Goal: Navigation & Orientation: Find specific page/section

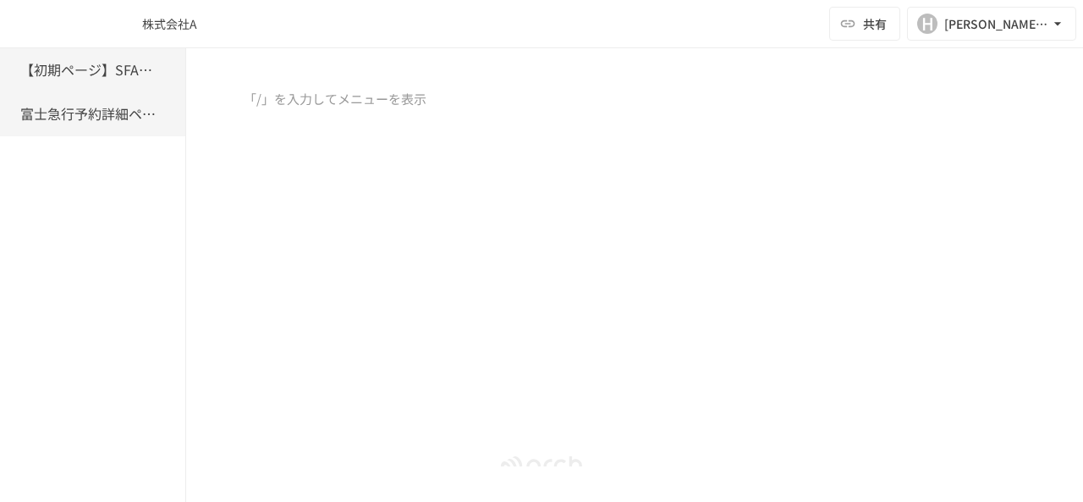
click at [79, 117] on h6 "富士急行予約詳細ページ" at bounding box center [87, 114] width 135 height 22
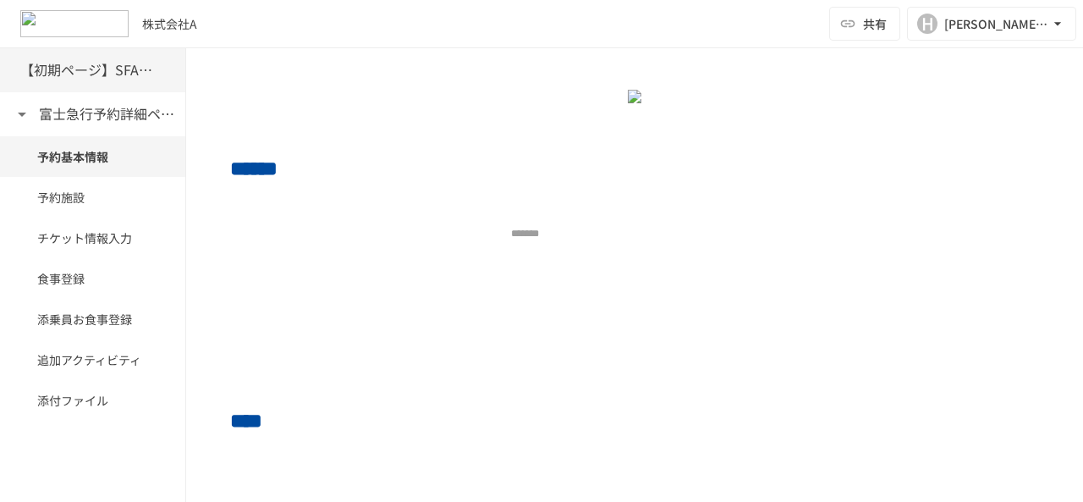
click at [47, 77] on h6 "【初期ページ】SFAの会社同期" at bounding box center [87, 70] width 135 height 22
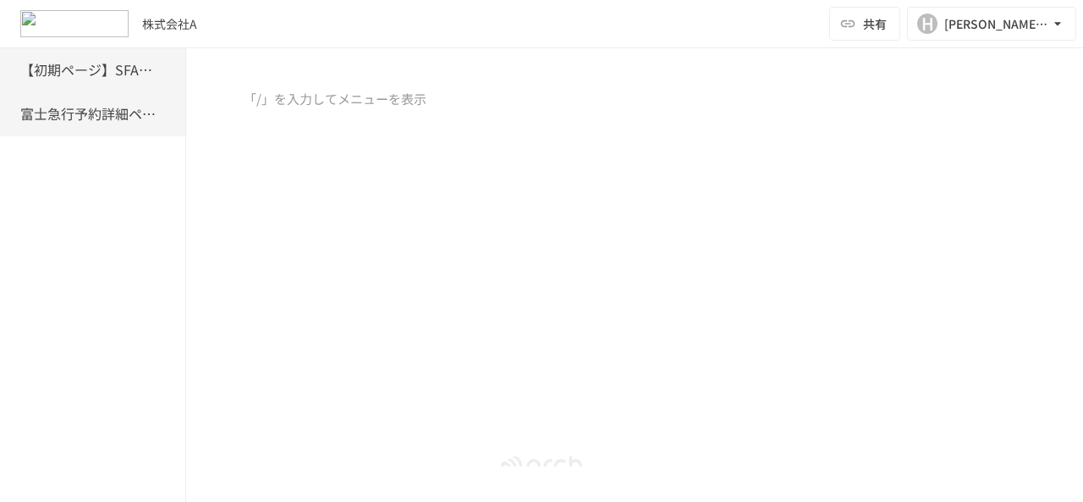
click at [70, 96] on div "富士急行予約詳細ページ" at bounding box center [92, 114] width 185 height 44
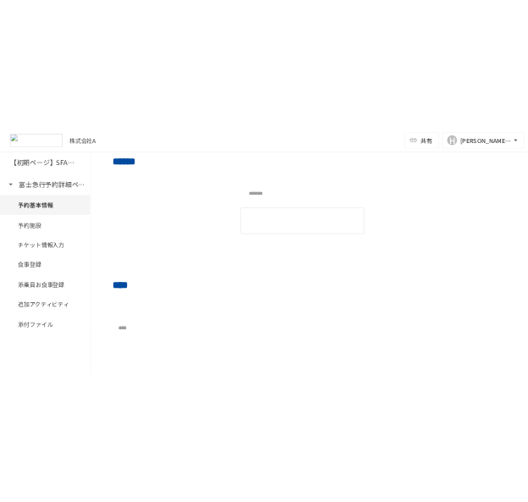
scroll to position [85, 0]
